Goal: Task Accomplishment & Management: Manage account settings

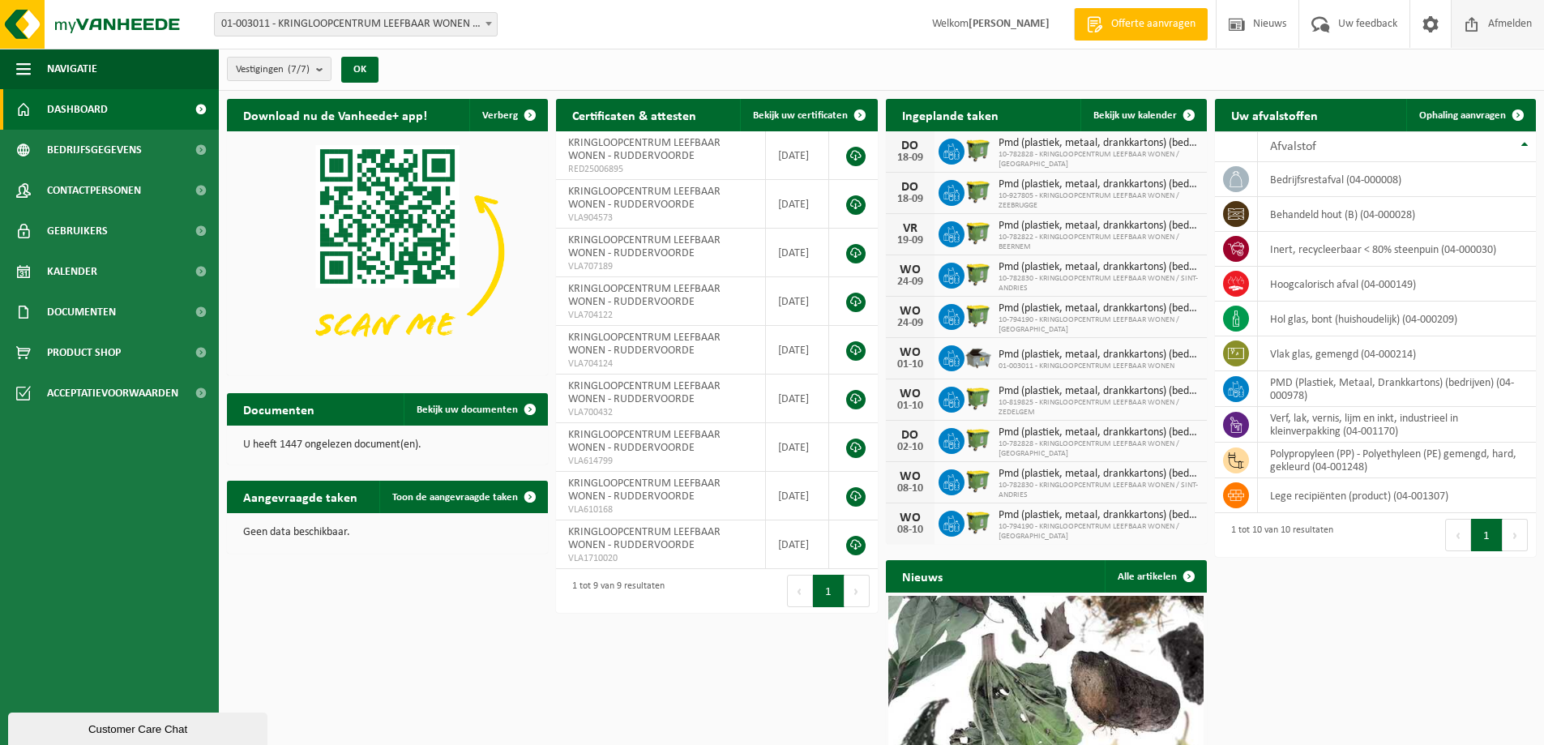
click at [1508, 23] on span "Afmelden" at bounding box center [1510, 24] width 52 height 48
click at [1506, 25] on span "Afmelden" at bounding box center [1510, 24] width 52 height 48
